Goal: Transaction & Acquisition: Book appointment/travel/reservation

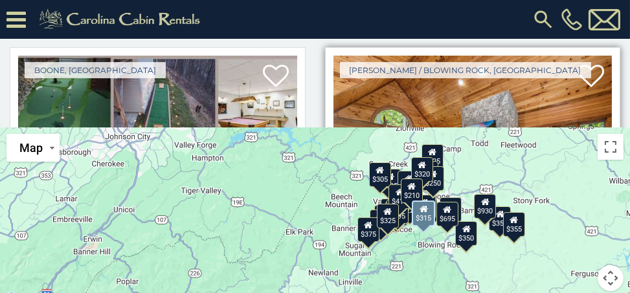
scroll to position [294, 0]
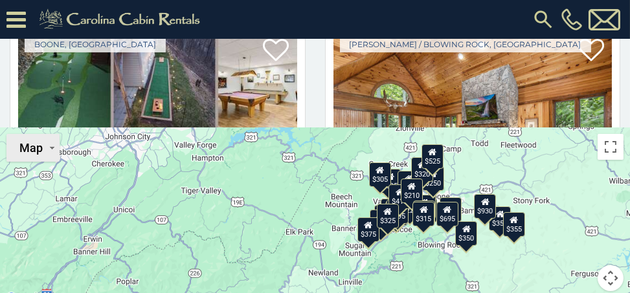
click at [50, 134] on button "Map" at bounding box center [32, 148] width 53 height 28
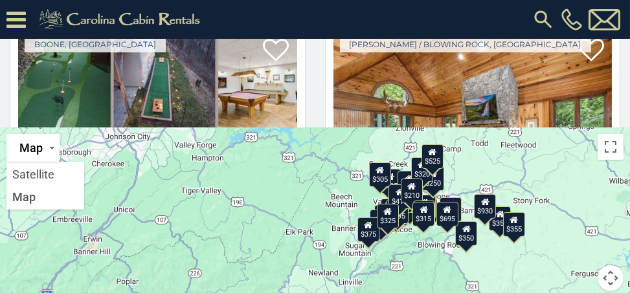
click at [101, 249] on div "$349 $480 $525 $315 $355 $675 $635 $930 $400 $451 $330 $400 $485 $460 $395 $255…" at bounding box center [315, 217] width 630 height 179
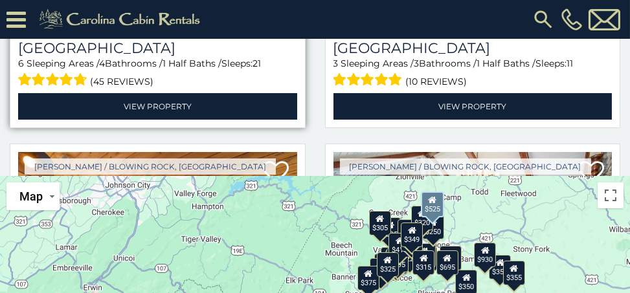
scroll to position [530, 0]
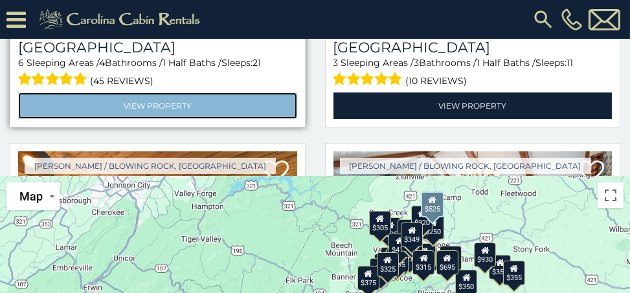
click at [143, 93] on link "View Property" at bounding box center [157, 106] width 279 height 27
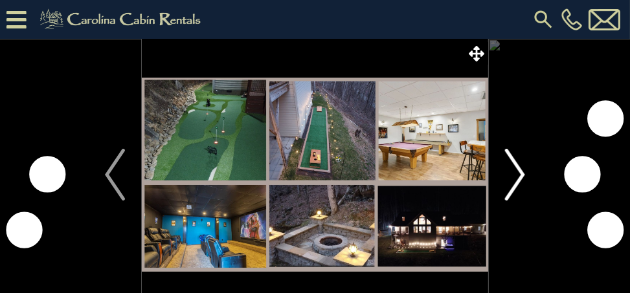
click at [513, 178] on img "Next" at bounding box center [514, 175] width 19 height 52
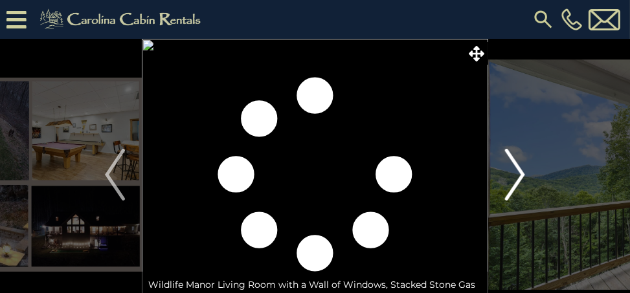
click at [513, 178] on img "Next" at bounding box center [514, 175] width 19 height 52
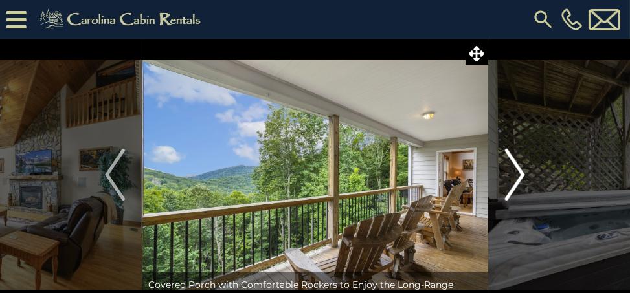
click at [514, 178] on img "Next" at bounding box center [514, 175] width 19 height 52
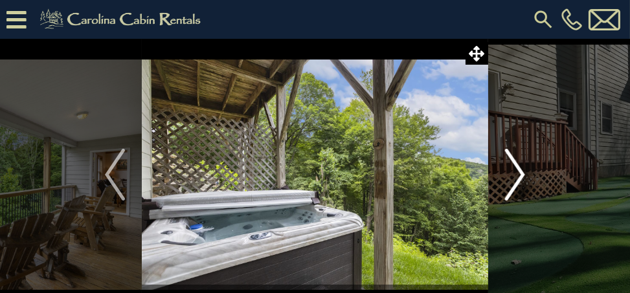
click at [514, 178] on img "Next" at bounding box center [514, 175] width 19 height 52
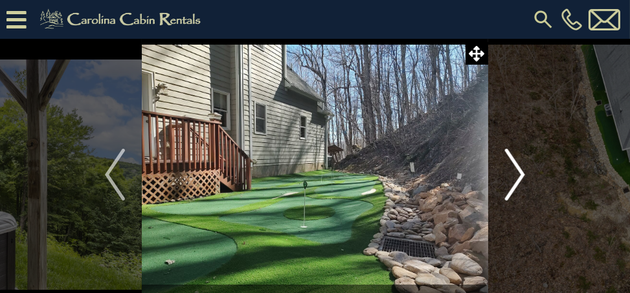
click at [514, 178] on img "Next" at bounding box center [514, 175] width 19 height 52
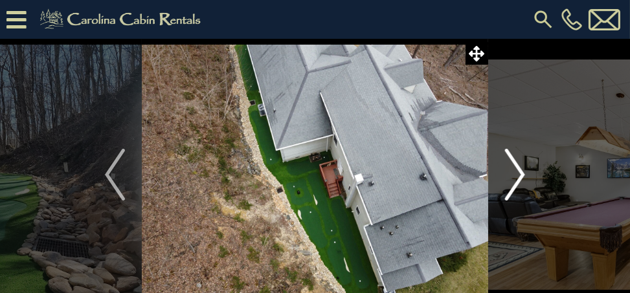
click at [514, 178] on img "Next" at bounding box center [514, 175] width 19 height 52
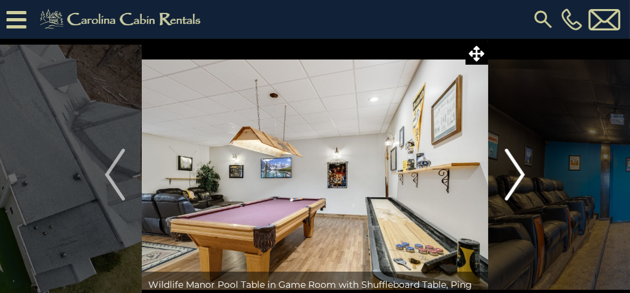
click at [514, 178] on img "Next" at bounding box center [514, 175] width 19 height 52
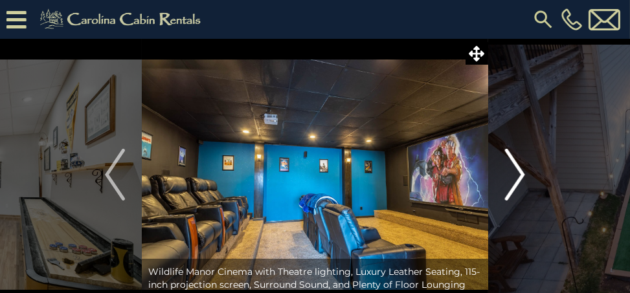
click at [514, 178] on img "Next" at bounding box center [514, 175] width 19 height 52
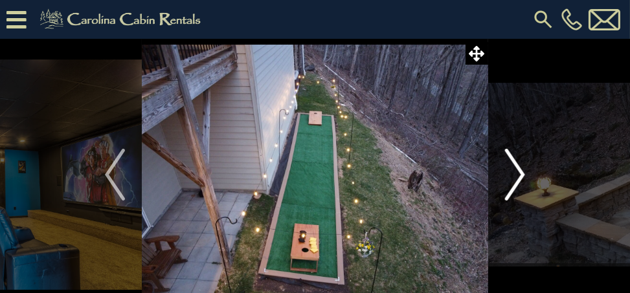
click at [514, 178] on img "Next" at bounding box center [514, 175] width 19 height 52
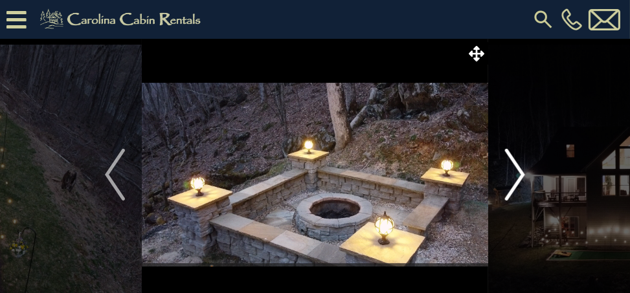
click at [514, 178] on img "Next" at bounding box center [514, 175] width 19 height 52
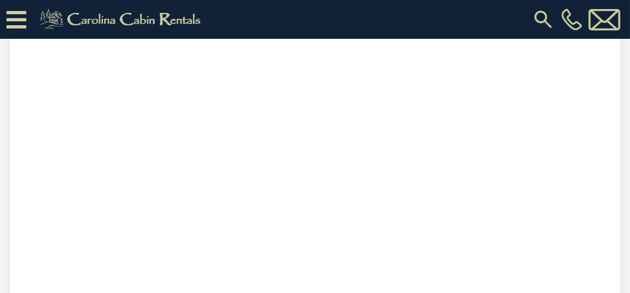
scroll to position [942, 0]
